Goal: Task Accomplishment & Management: Manage account settings

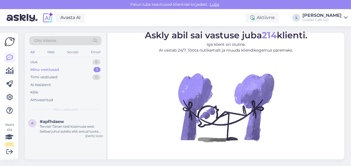
click at [68, 66] on div "Minu vestlused 1" at bounding box center [65, 70] width 72 height 8
click at [70, 62] on div "Uus 0" at bounding box center [65, 62] width 72 height 8
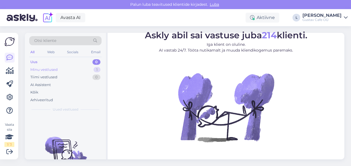
click at [57, 69] on div "Minu vestlused" at bounding box center [43, 70] width 27 height 6
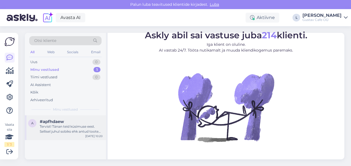
click at [60, 131] on div "Tervist! Tänan teid küsimuse eest. Sellisel juhul sobiks ehk antud tooted: http…" at bounding box center [71, 129] width 63 height 10
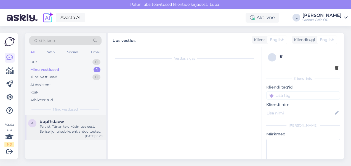
scroll to position [134, 0]
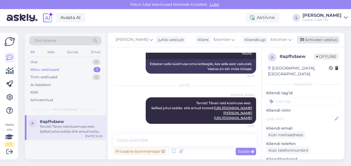
click at [319, 41] on div "Arhiveeri vestlus" at bounding box center [318, 39] width 43 height 7
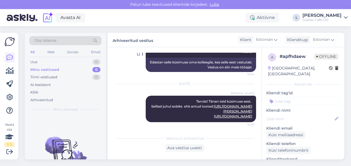
scroll to position [136, 0]
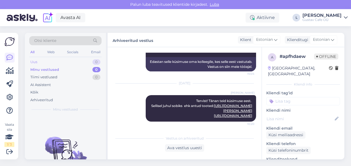
click at [56, 64] on div "Uus 0" at bounding box center [65, 62] width 72 height 8
